Goal: Navigation & Orientation: Find specific page/section

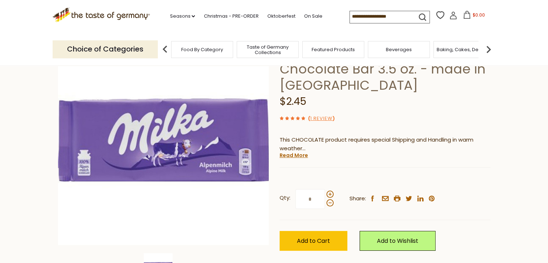
scroll to position [19, 0]
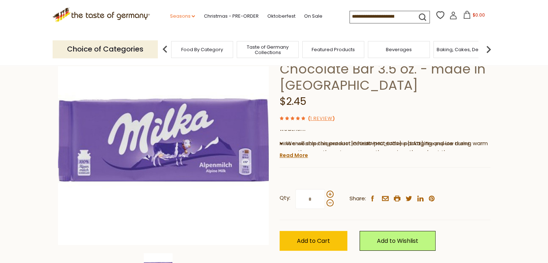
click at [184, 12] on link "Seasons dropdown_arrow" at bounding box center [182, 16] width 25 height 8
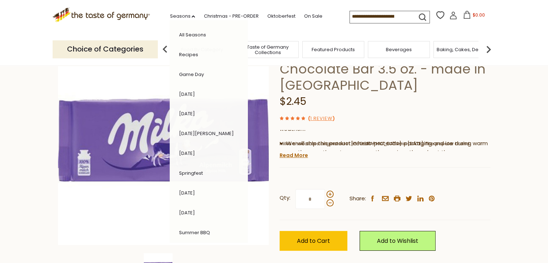
click at [186, 128] on li "[DATE][PERSON_NAME]" at bounding box center [206, 133] width 62 height 14
click at [190, 132] on link "[DATE][PERSON_NAME]" at bounding box center [206, 133] width 55 height 7
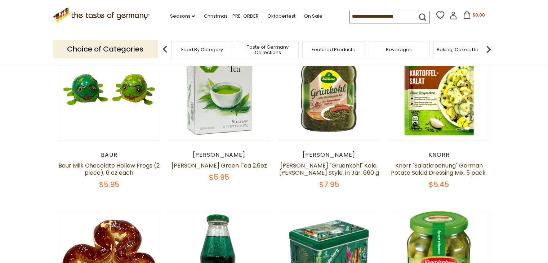
scroll to position [61, 0]
